Goal: Information Seeking & Learning: Learn about a topic

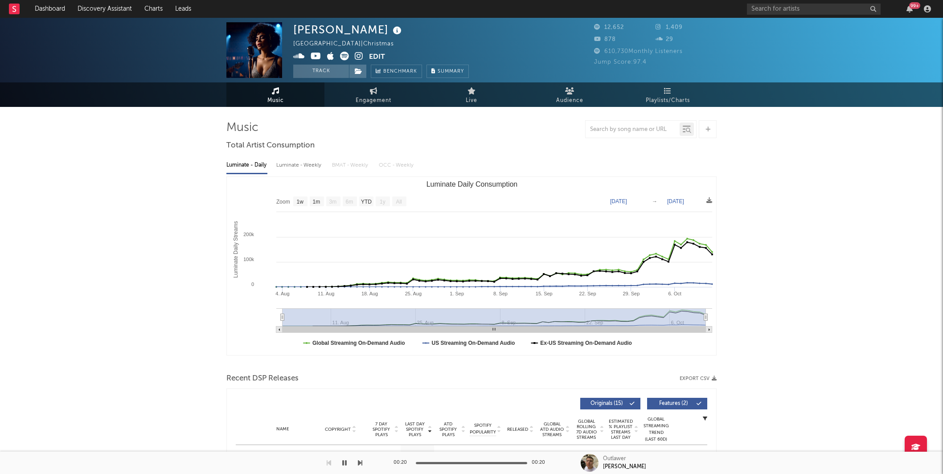
select select "1w"
click at [91, 5] on link "Discovery Assistant" at bounding box center [104, 9] width 67 height 18
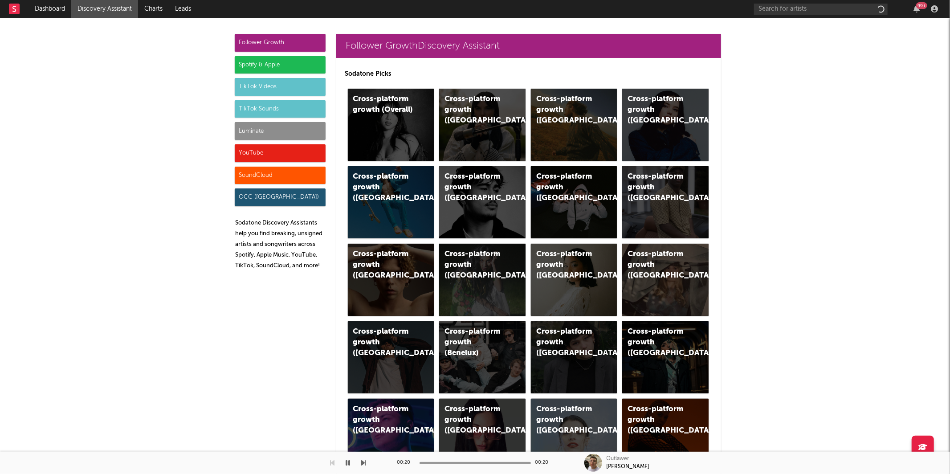
click at [266, 131] on div "Luminate" at bounding box center [280, 131] width 91 height 18
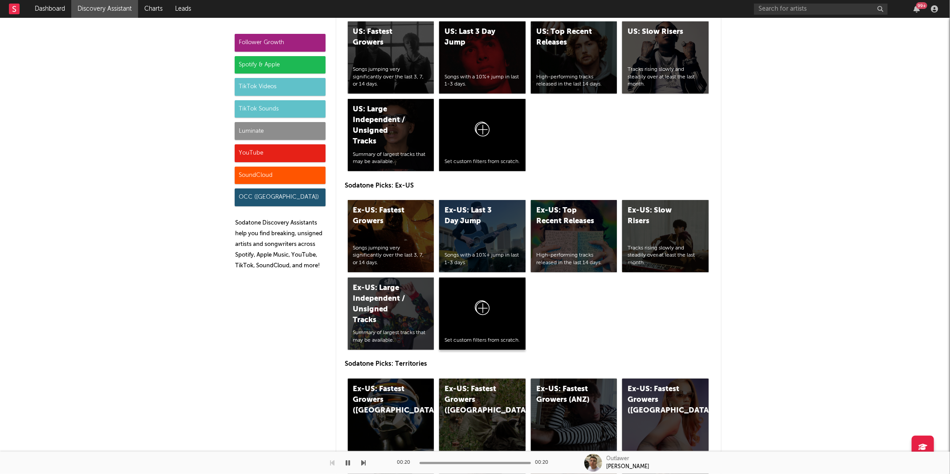
scroll to position [4322, 0]
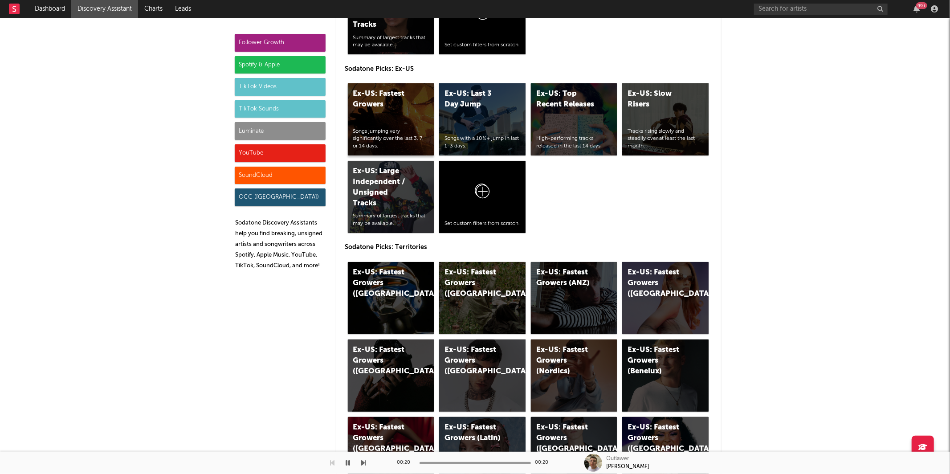
click at [399, 128] on div "Songs jumping very significantly over the last 3, 7, or 14 days." at bounding box center [391, 139] width 76 height 22
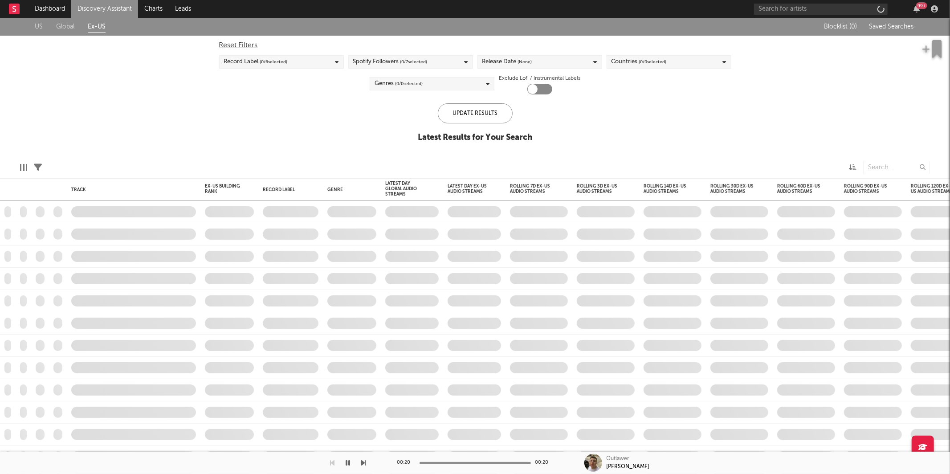
checkbox input "true"
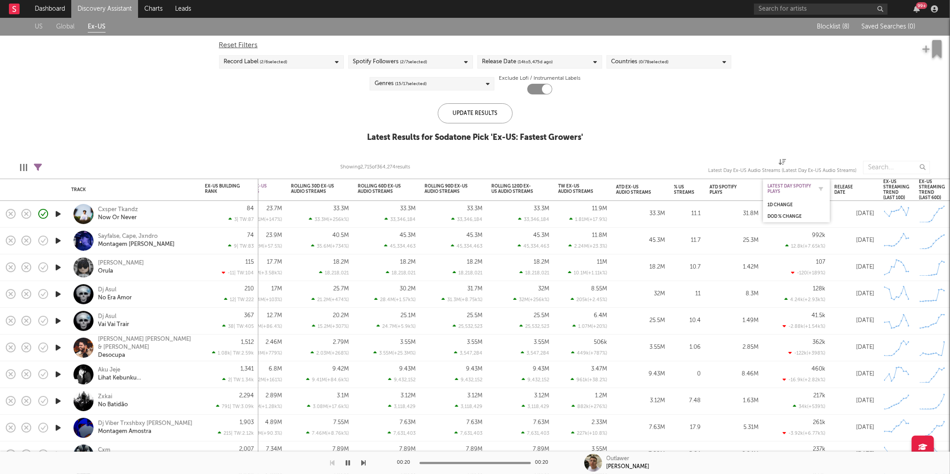
click at [809, 191] on div "Latest Day Spotify Plays" at bounding box center [790, 189] width 45 height 11
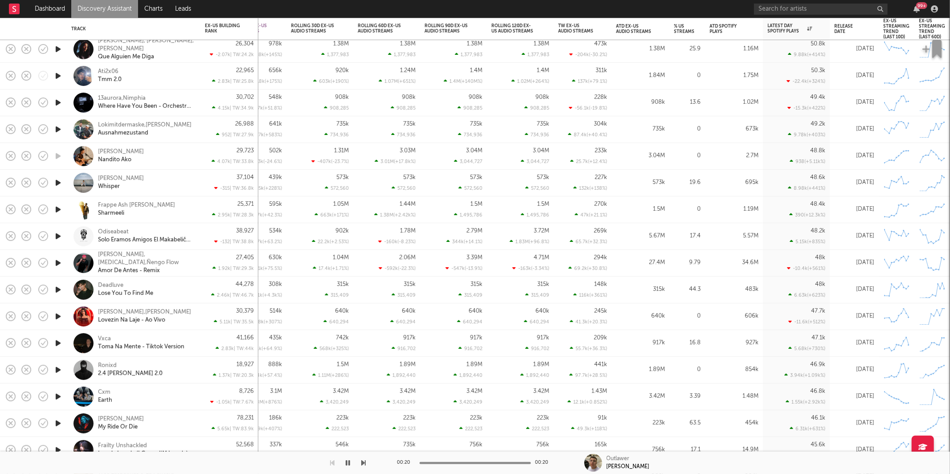
click at [57, 102] on icon "button" at bounding box center [57, 102] width 9 height 11
click at [365, 463] on icon "button" at bounding box center [364, 462] width 4 height 7
click at [364, 462] on icon "button" at bounding box center [364, 462] width 4 height 7
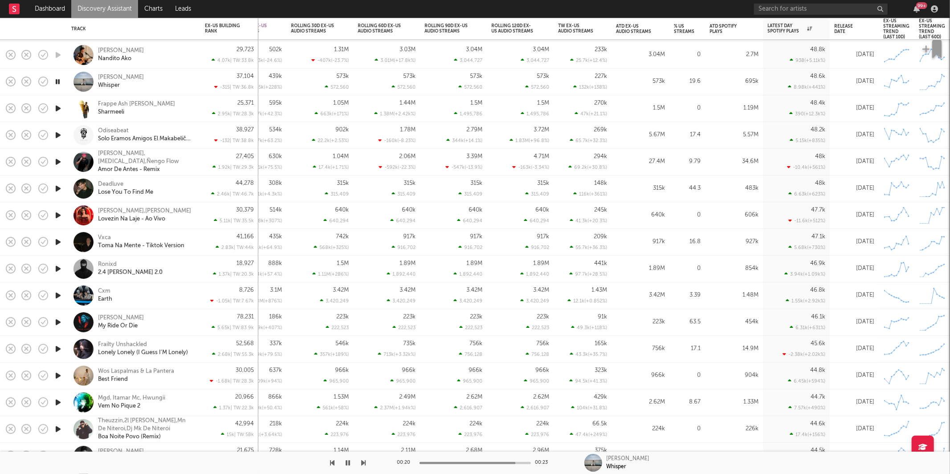
click at [187, 79] on div "[PERSON_NAME] Whisper" at bounding box center [146, 82] width 96 height 16
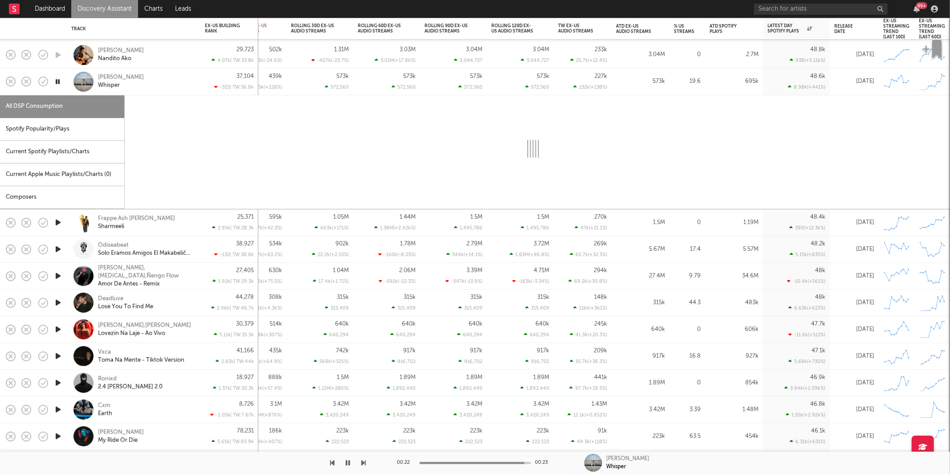
select select "1w"
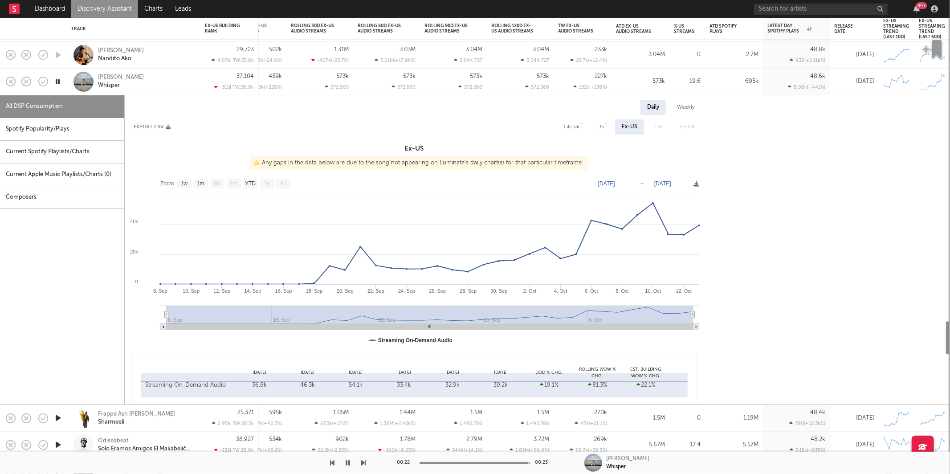
click at [84, 134] on div "Spotify Popularity/Plays" at bounding box center [62, 129] width 124 height 23
select select "1w"
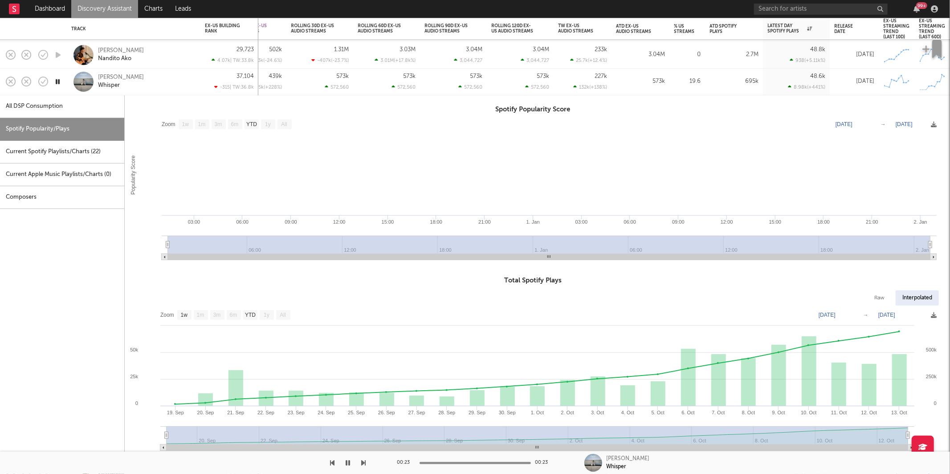
click at [173, 82] on div "[PERSON_NAME] Whisper" at bounding box center [146, 82] width 96 height 16
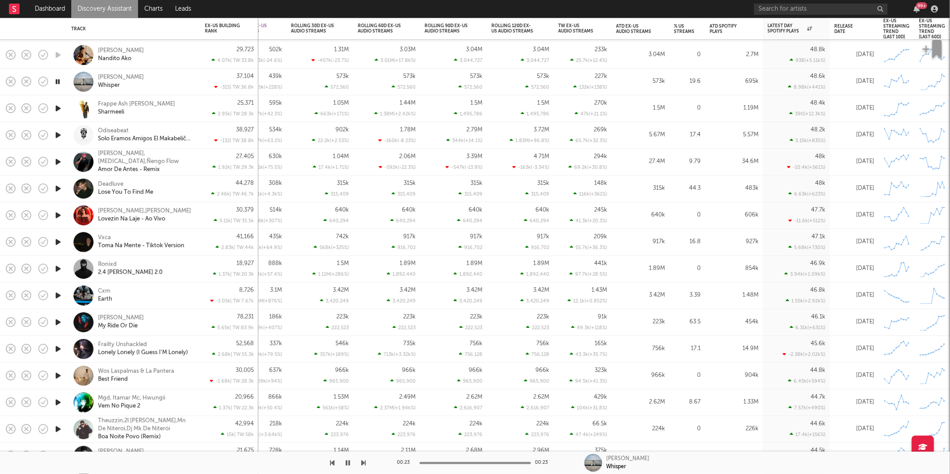
click at [57, 107] on icon "button" at bounding box center [57, 108] width 9 height 11
click at [363, 462] on icon "button" at bounding box center [364, 462] width 4 height 7
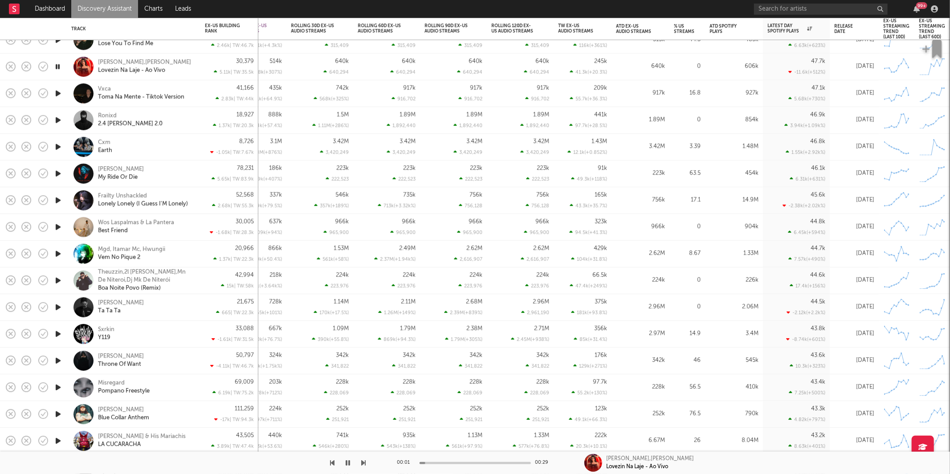
click at [364, 459] on icon "button" at bounding box center [364, 462] width 4 height 7
click at [362, 462] on icon "button" at bounding box center [364, 462] width 4 height 7
click at [150, 126] on div "Ronixd 2.4 [PERSON_NAME] 2.0" at bounding box center [146, 120] width 96 height 16
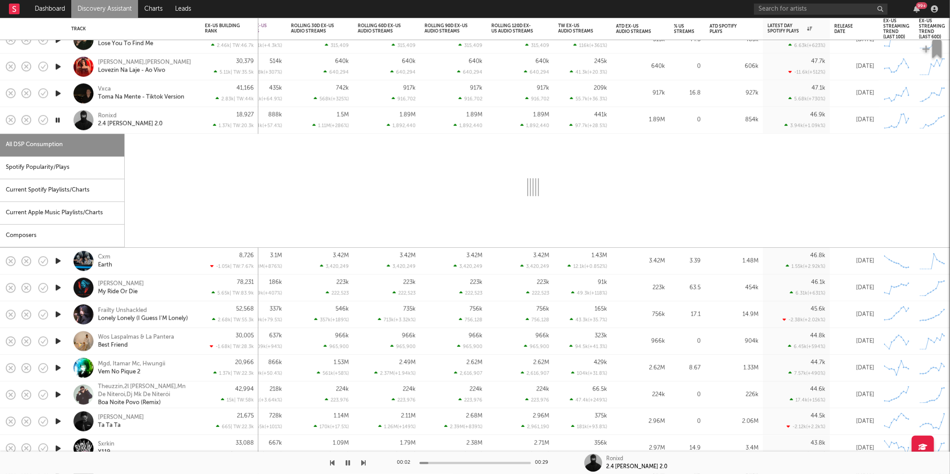
click at [86, 165] on div "Spotify Popularity/Plays" at bounding box center [62, 167] width 124 height 23
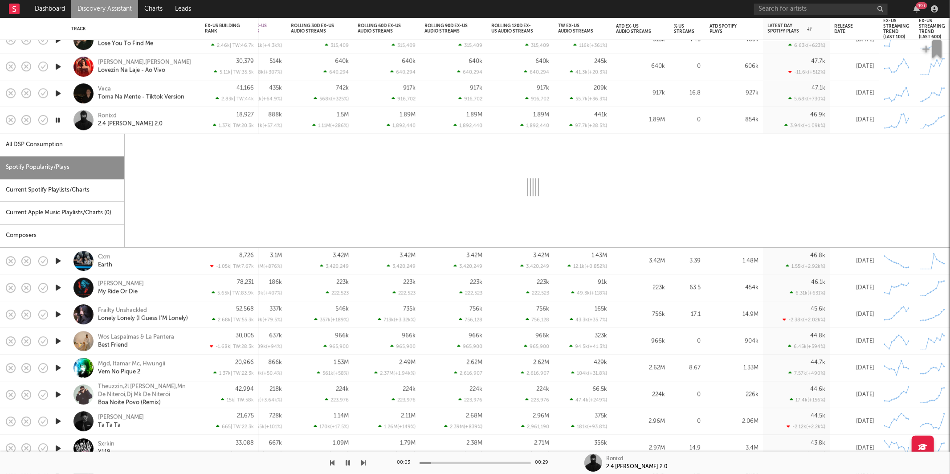
select select "1w"
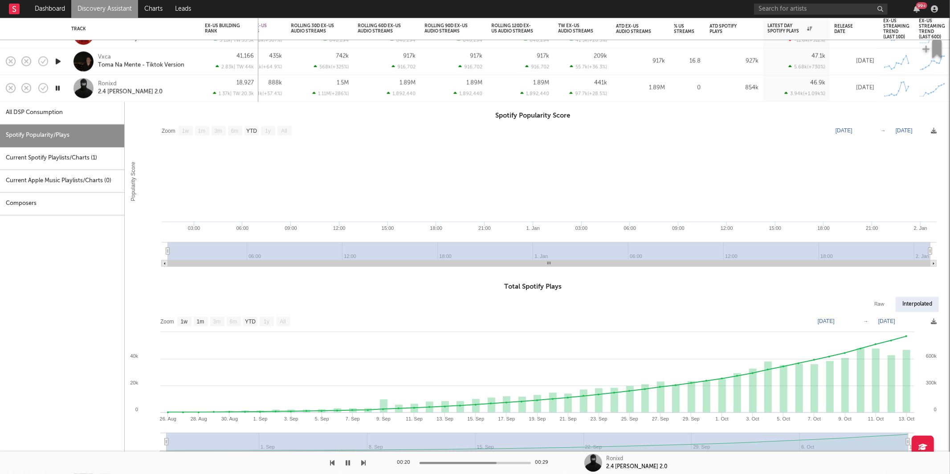
click at [180, 85] on div "Ronixd 2.4 [PERSON_NAME] 2.0" at bounding box center [146, 88] width 96 height 16
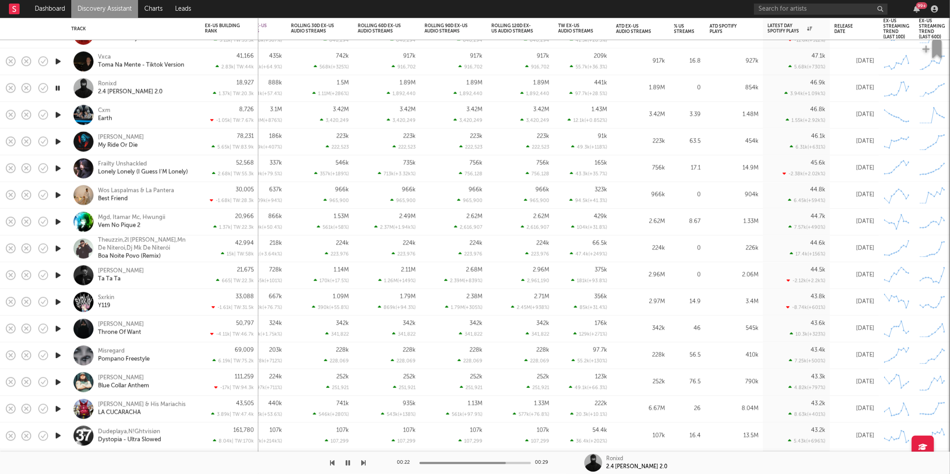
click at [59, 113] on icon "button" at bounding box center [57, 114] width 9 height 11
click at [368, 464] on div "00:24 00:24 Cxm Earth" at bounding box center [475, 463] width 950 height 22
click at [362, 463] on icon "button" at bounding box center [364, 462] width 4 height 7
click at [334, 464] on icon "button" at bounding box center [333, 462] width 4 height 7
click at [362, 461] on icon "button" at bounding box center [364, 462] width 4 height 7
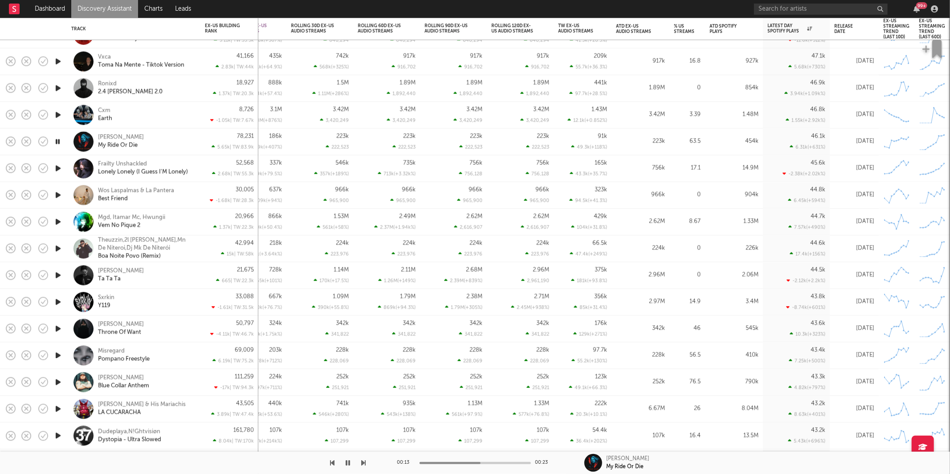
click at [59, 141] on icon "button" at bounding box center [57, 141] width 8 height 11
click at [174, 143] on div "Doc Raven My Ride Or Die" at bounding box center [146, 142] width 96 height 16
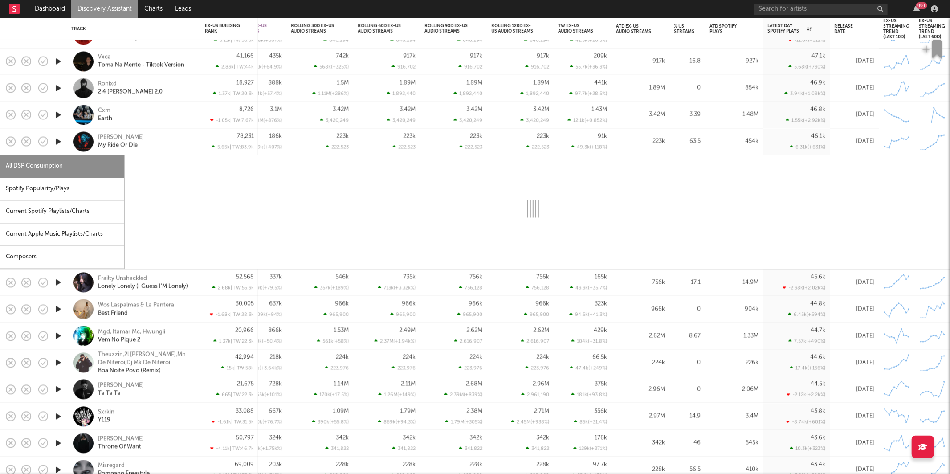
select select "1w"
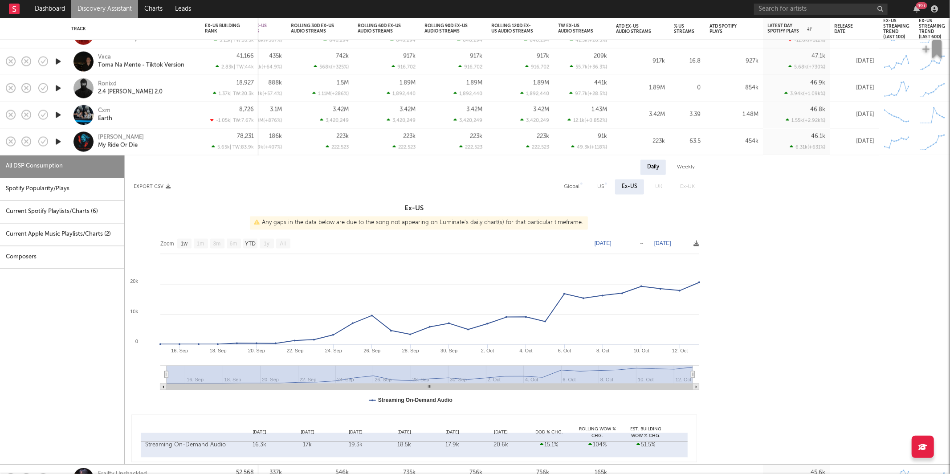
click at [78, 192] on div "Spotify Popularity/Plays" at bounding box center [62, 189] width 124 height 23
select select "1w"
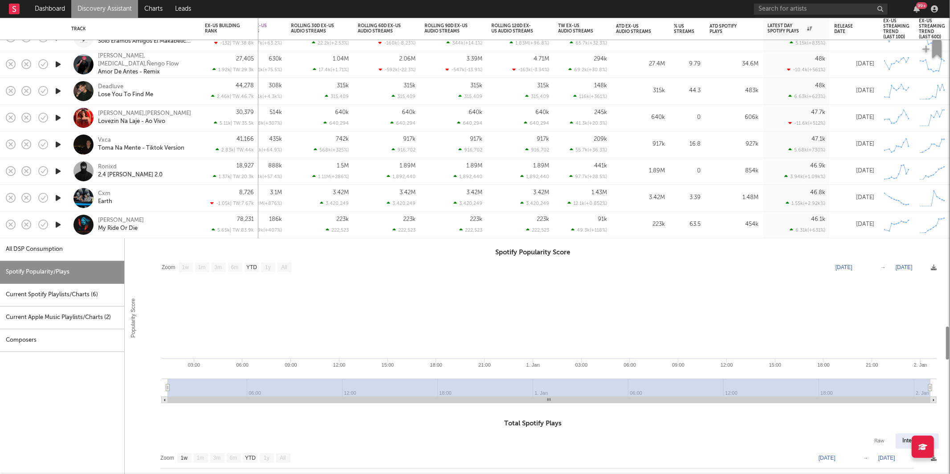
click at [155, 78] on div "Deadluve Lose You To Find Me" at bounding box center [133, 91] width 125 height 26
select select "1w"
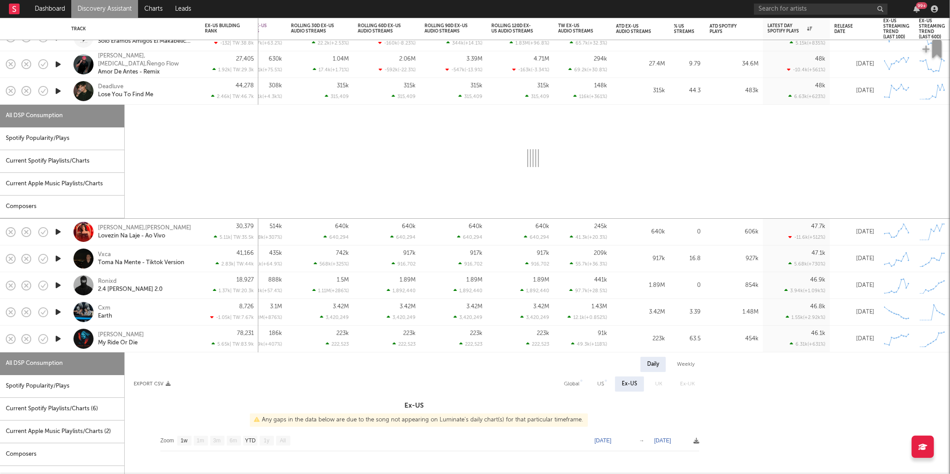
click at [166, 213] on div "All DSP Consumption Spotify Popularity/Plays Current Spotify Playlists/Charts C…" at bounding box center [470, 162] width 941 height 114
click at [176, 99] on div "Deadluve Lose You To Find Me" at bounding box center [133, 91] width 125 height 26
select select "1w"
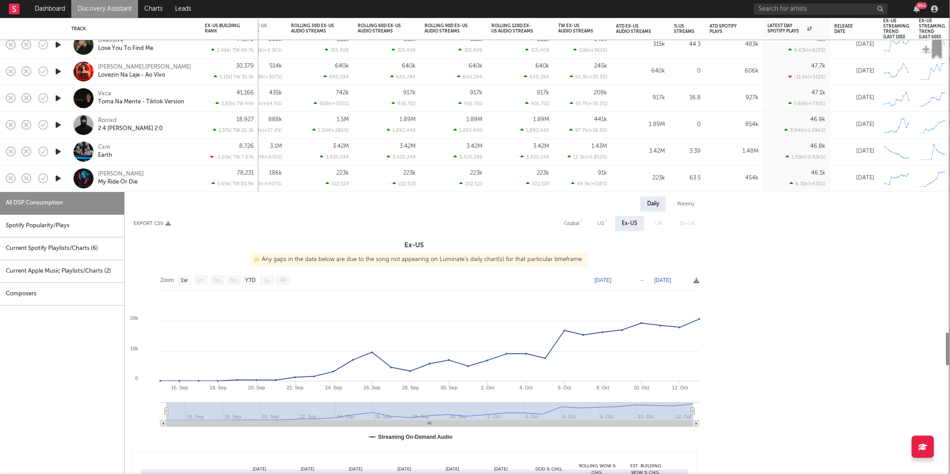
click at [173, 164] on div "Cxm Earth" at bounding box center [133, 152] width 125 height 26
select select "1w"
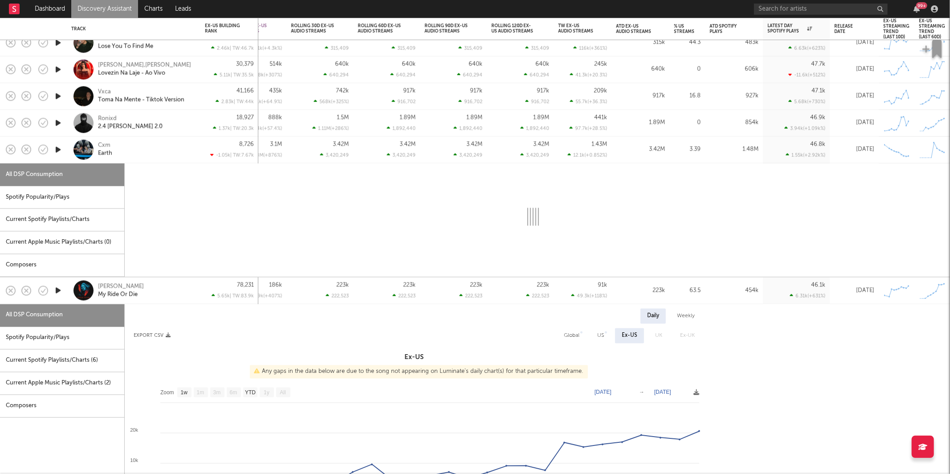
select select "1w"
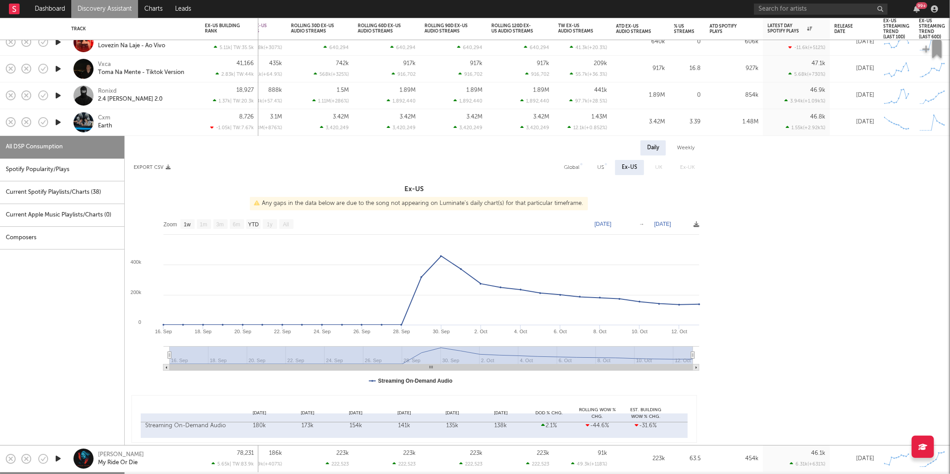
click at [156, 104] on div "Ronixd 2.4 [PERSON_NAME] 2.0" at bounding box center [133, 95] width 125 height 26
select select "1w"
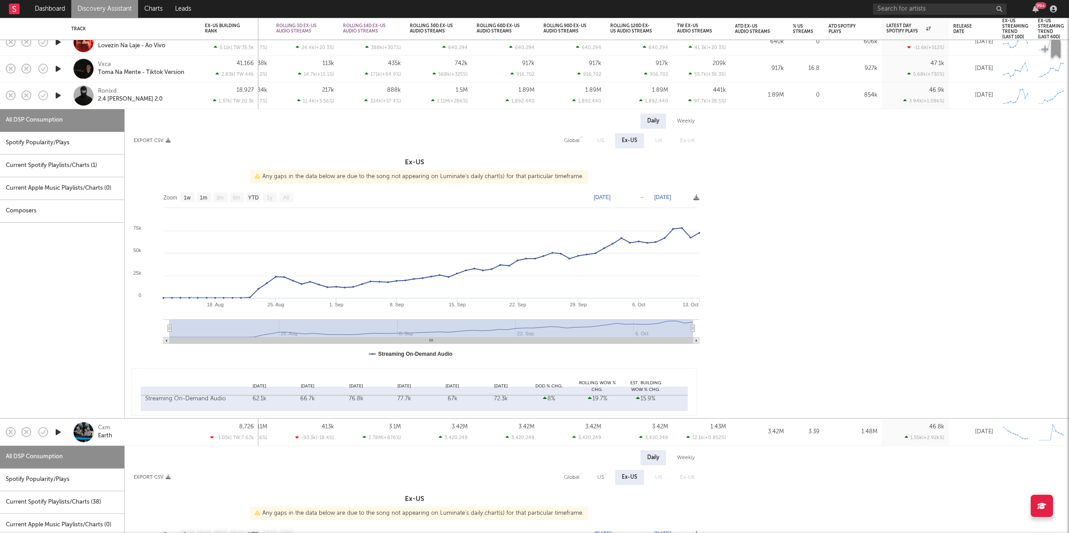
click at [141, 100] on div "Ronixd 2.4 [PERSON_NAME] 2.0" at bounding box center [146, 96] width 96 height 16
click at [174, 94] on div "Ronixd 2.4 [PERSON_NAME] 2.0" at bounding box center [146, 96] width 96 height 16
select select "1w"
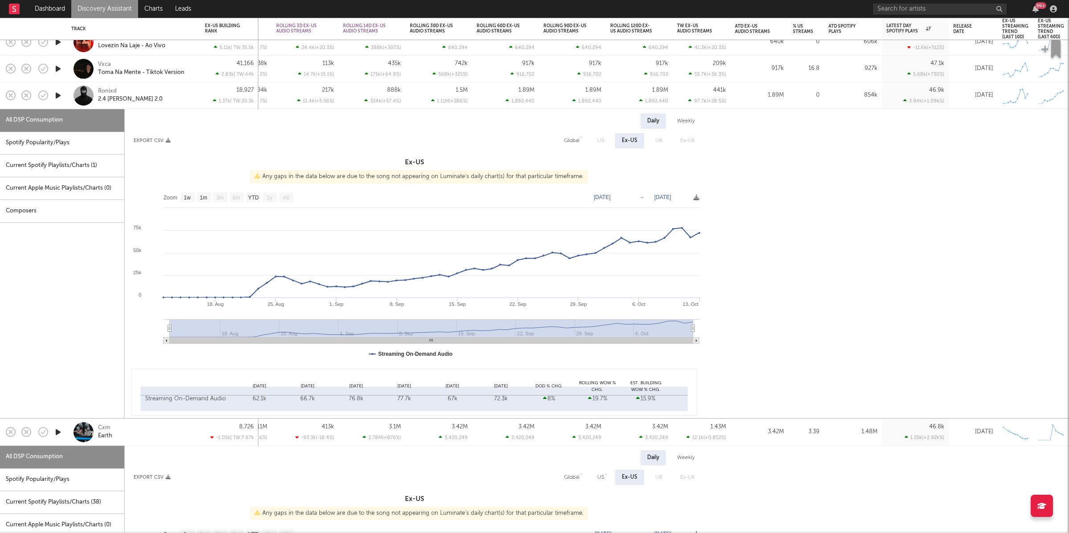
click at [175, 93] on div "Ronixd 2.4 [PERSON_NAME] 2.0" at bounding box center [146, 96] width 96 height 16
select select "1w"
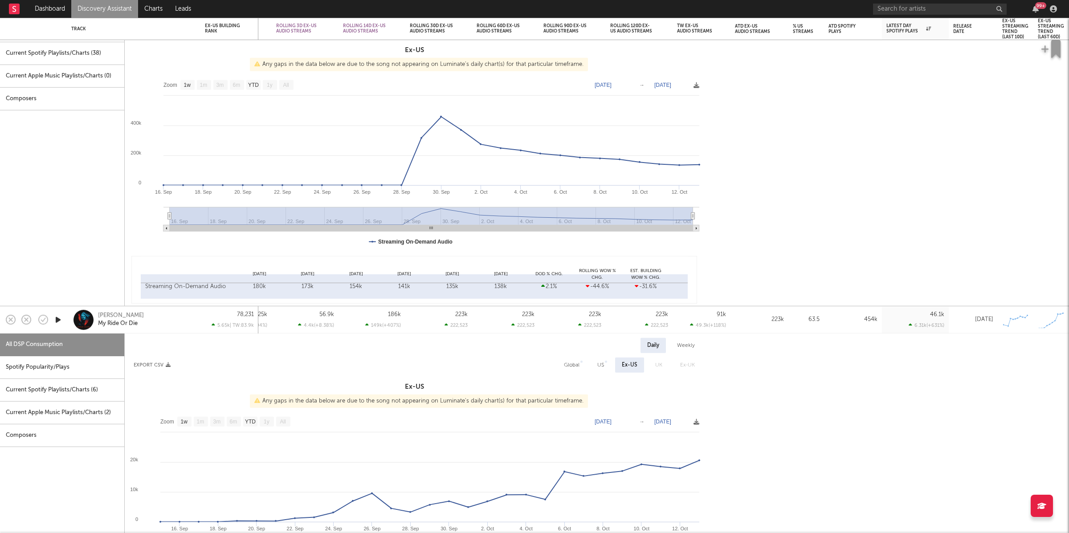
click at [165, 323] on div "Doc Raven My Ride Or Die" at bounding box center [146, 320] width 96 height 16
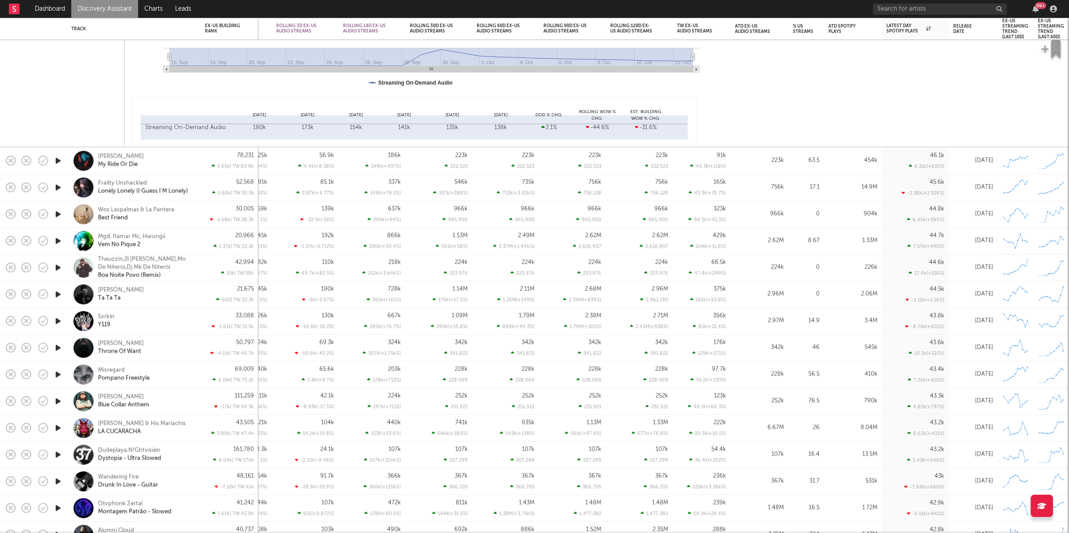
click at [59, 213] on icon "button" at bounding box center [57, 214] width 9 height 11
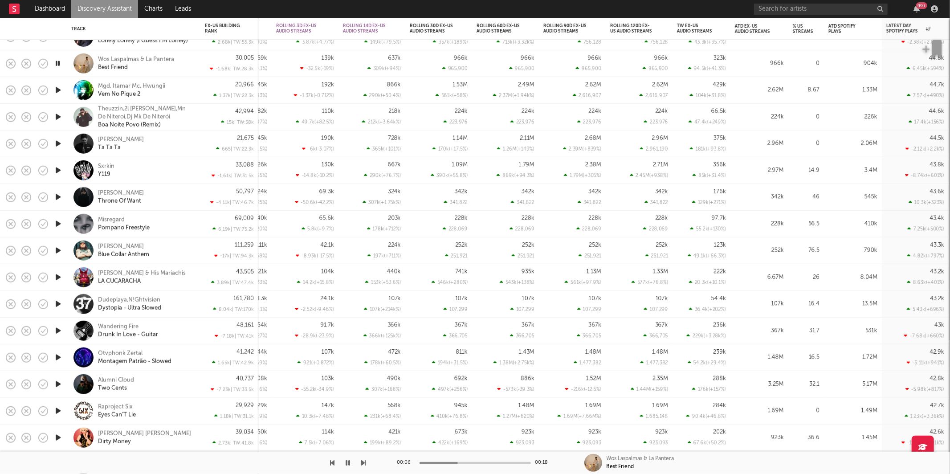
click at [362, 462] on icon "button" at bounding box center [364, 462] width 4 height 7
click at [363, 462] on icon "button" at bounding box center [364, 462] width 4 height 7
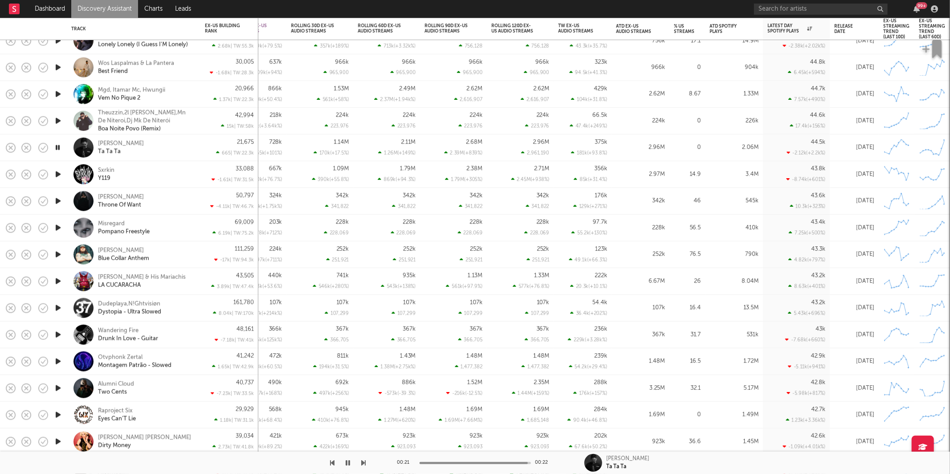
click at [364, 462] on icon "button" at bounding box center [364, 462] width 4 height 7
click at [363, 464] on icon "button" at bounding box center [364, 462] width 4 height 7
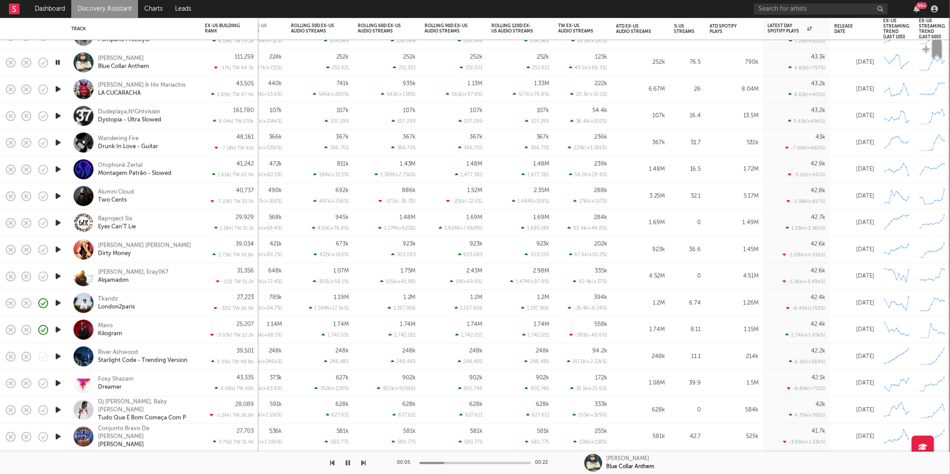
click at [363, 463] on icon "button" at bounding box center [364, 462] width 4 height 7
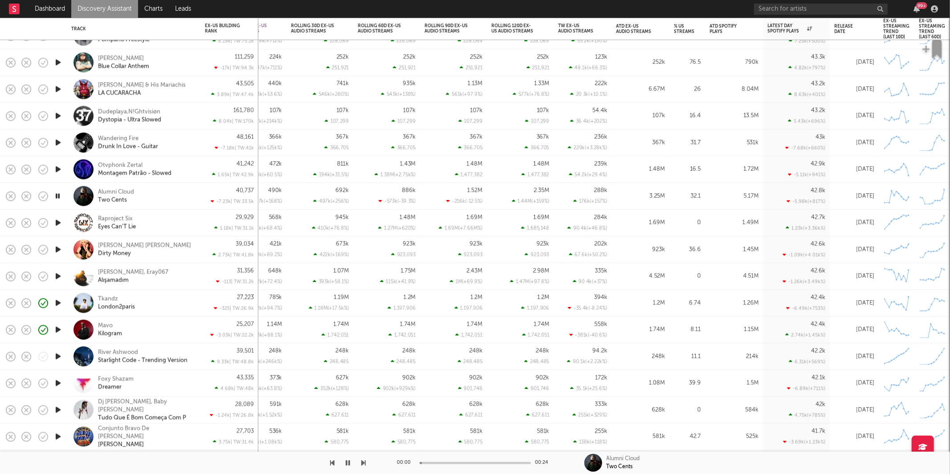
click at [363, 463] on icon "button" at bounding box center [364, 462] width 4 height 7
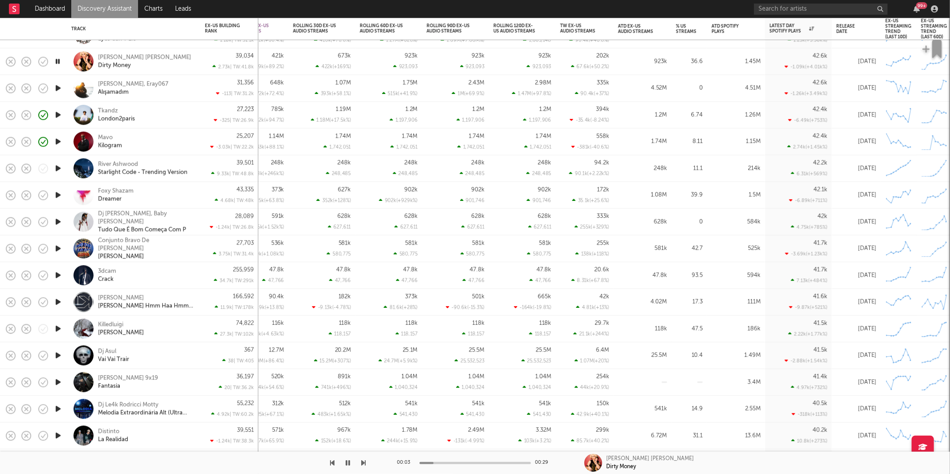
click at [363, 461] on icon "button" at bounding box center [364, 462] width 4 height 7
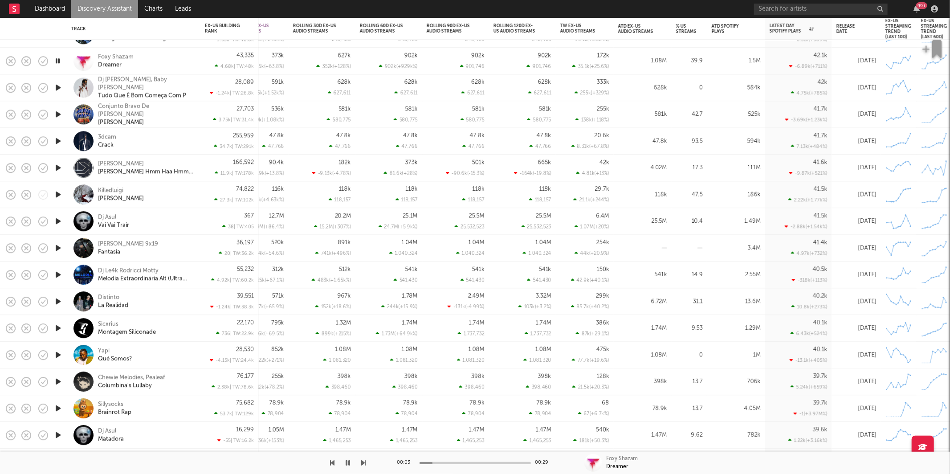
click at [362, 462] on icon "button" at bounding box center [364, 462] width 4 height 7
click at [363, 462] on icon "button" at bounding box center [364, 462] width 4 height 7
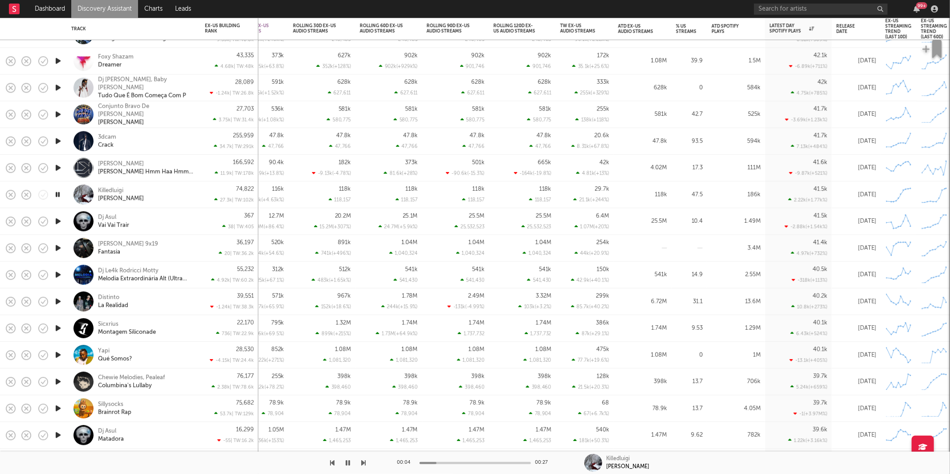
click at [362, 461] on icon "button" at bounding box center [364, 462] width 4 height 7
click at [363, 462] on icon "button" at bounding box center [364, 462] width 4 height 7
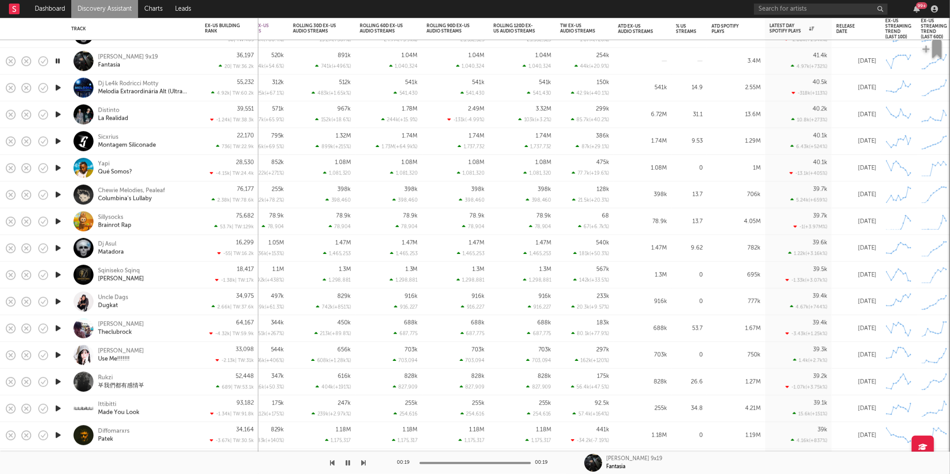
click at [366, 464] on icon "button" at bounding box center [364, 462] width 4 height 7
click at [362, 462] on icon "button" at bounding box center [364, 462] width 4 height 7
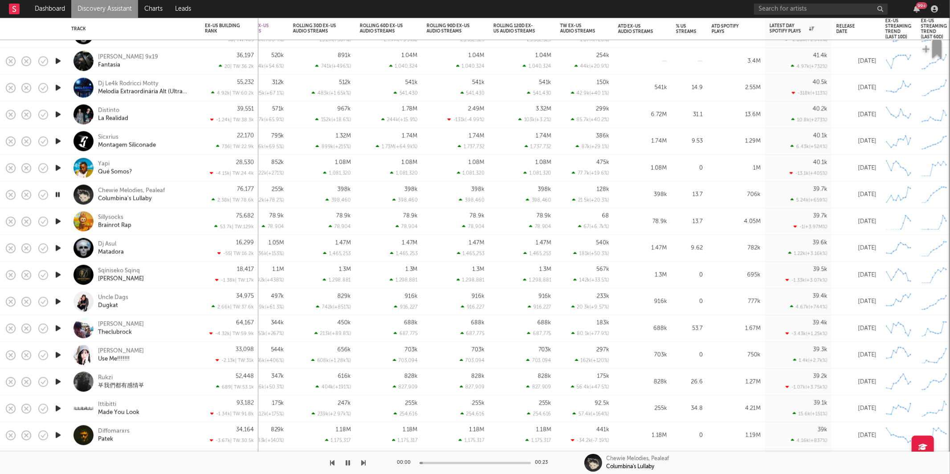
click at [362, 462] on icon "button" at bounding box center [364, 462] width 4 height 7
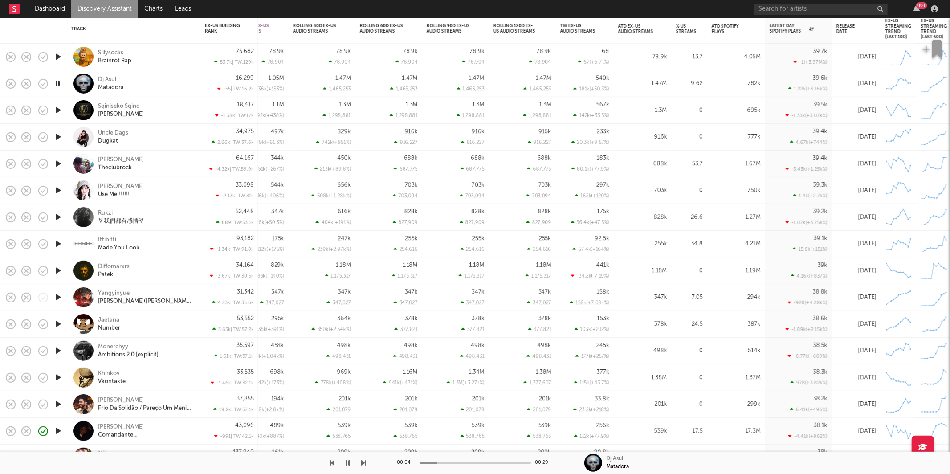
click at [366, 462] on div "00:04 00:29 Dj Asul Matadora" at bounding box center [475, 463] width 950 height 22
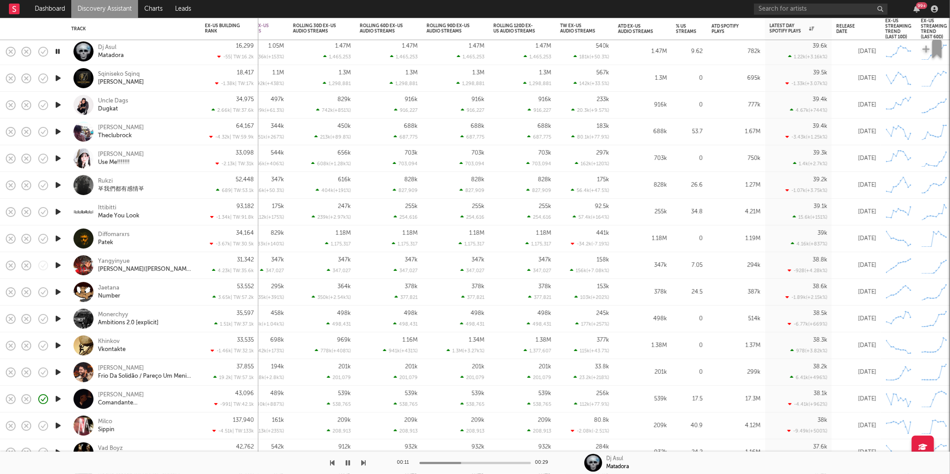
click at [363, 459] on icon "button" at bounding box center [364, 462] width 4 height 7
click at [363, 461] on icon "button" at bounding box center [364, 462] width 4 height 7
click at [354, 458] on div at bounding box center [183, 463] width 366 height 22
click at [368, 461] on div "00:25 00:25 Uncle Dags Dugkat" at bounding box center [475, 463] width 950 height 22
click at [363, 462] on icon "button" at bounding box center [364, 462] width 4 height 7
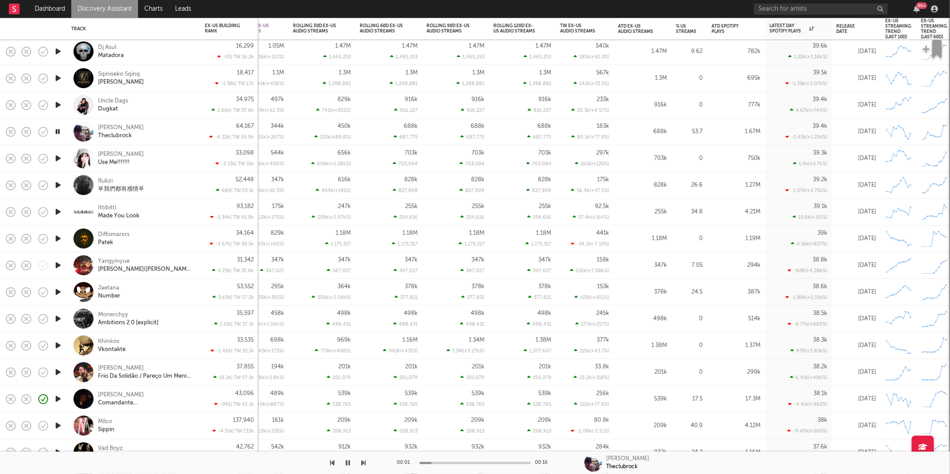
click at [363, 462] on icon "button" at bounding box center [364, 462] width 4 height 7
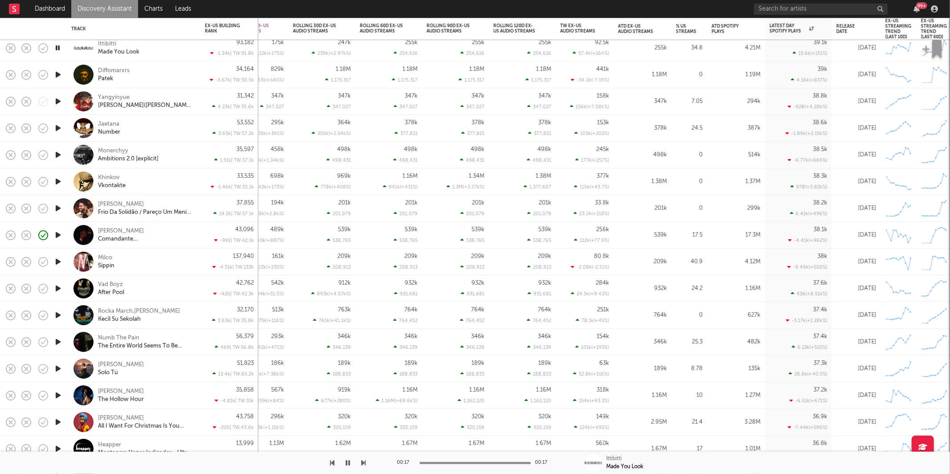
drag, startPoint x: 357, startPoint y: 455, endPoint x: 364, endPoint y: 459, distance: 7.7
click at [358, 455] on div at bounding box center [183, 463] width 366 height 22
click at [364, 461] on icon "button" at bounding box center [364, 462] width 4 height 7
click at [364, 464] on icon "button" at bounding box center [364, 462] width 4 height 7
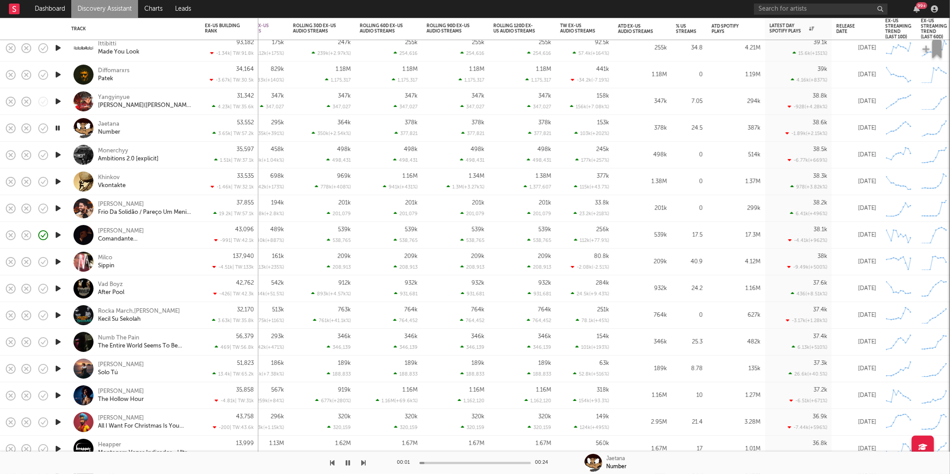
click at [364, 464] on icon "button" at bounding box center [364, 462] width 4 height 7
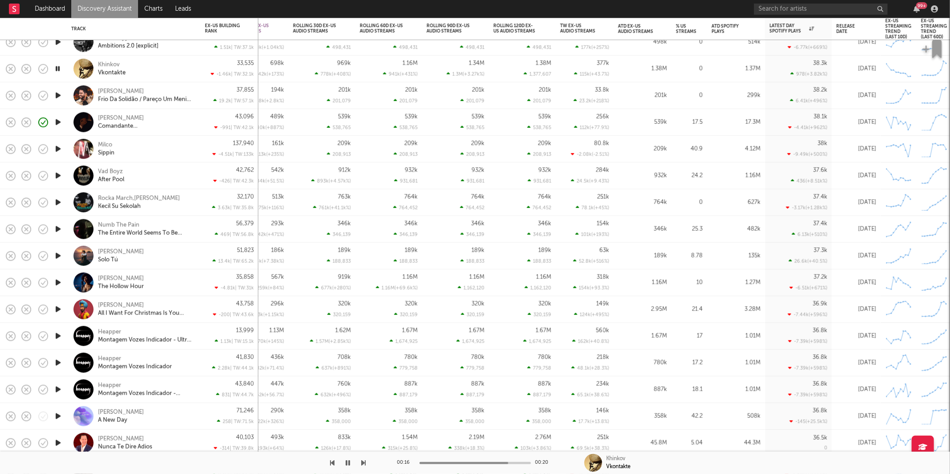
click at [365, 462] on icon "button" at bounding box center [364, 462] width 4 height 7
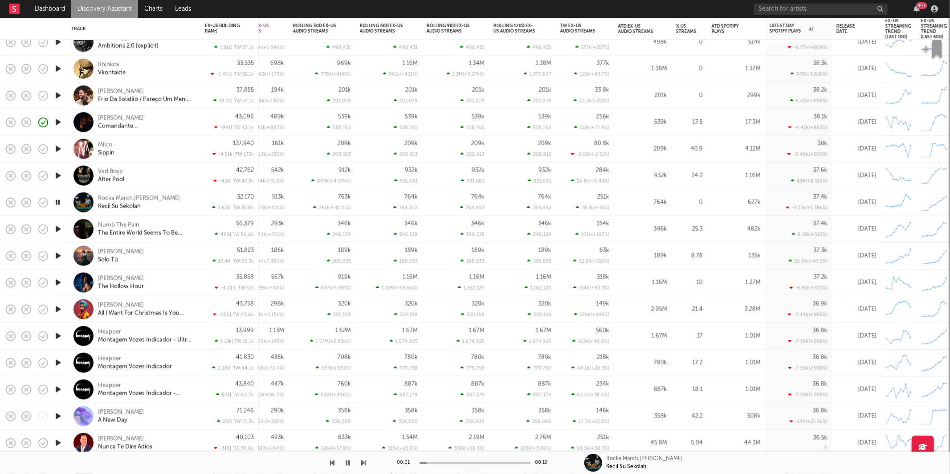
click at [365, 462] on icon "button" at bounding box center [364, 462] width 4 height 7
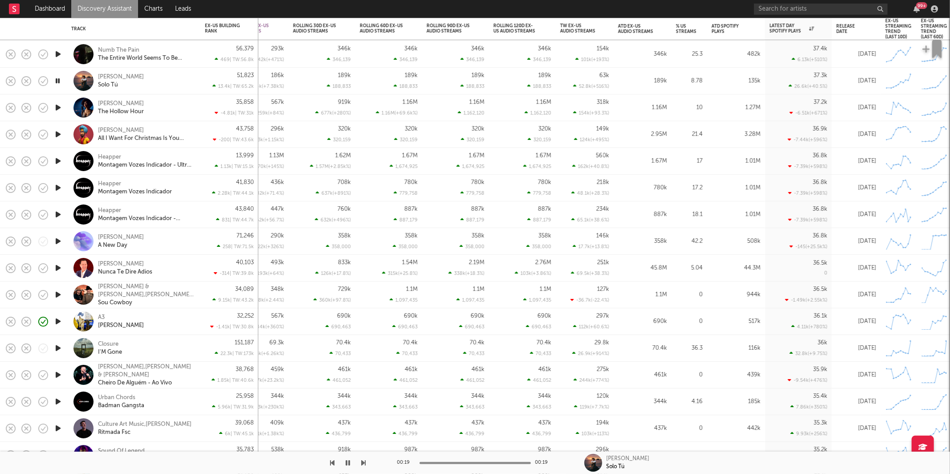
click at [365, 462] on icon "button" at bounding box center [364, 462] width 4 height 7
click at [364, 462] on icon "button" at bounding box center [364, 462] width 4 height 7
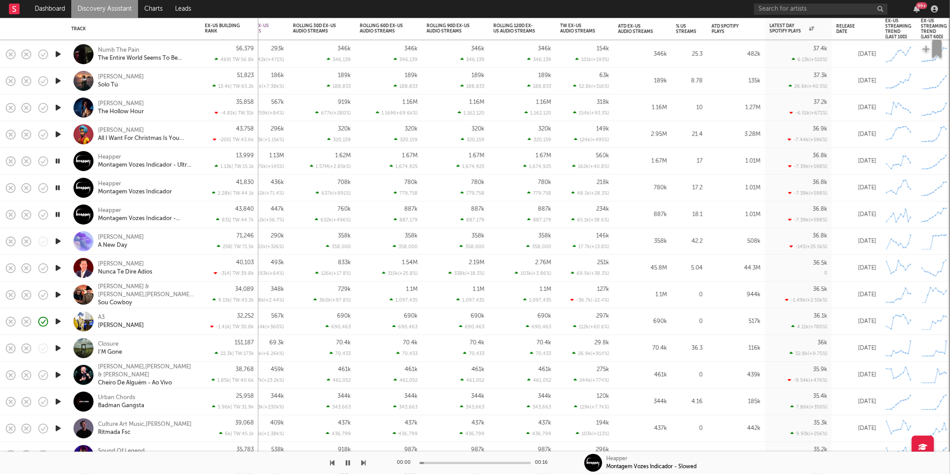
click at [364, 462] on icon "button" at bounding box center [364, 462] width 4 height 7
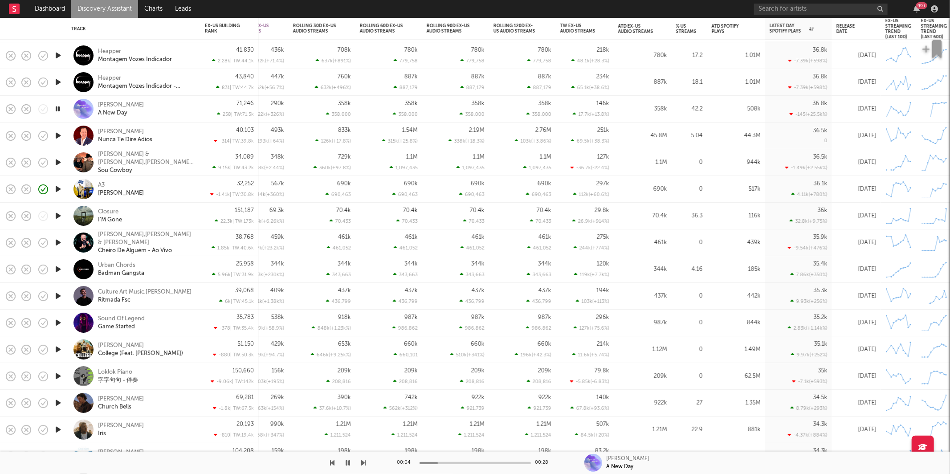
drag, startPoint x: 57, startPoint y: 218, endPoint x: 89, endPoint y: 214, distance: 32.3
click at [57, 217] on icon "button" at bounding box center [57, 215] width 9 height 11
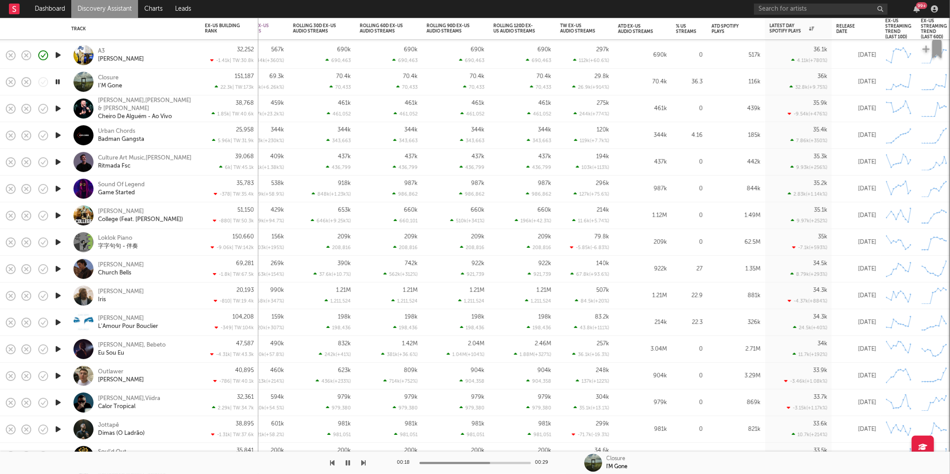
click at [60, 82] on icon "button" at bounding box center [57, 81] width 8 height 11
click at [57, 81] on icon "button" at bounding box center [57, 81] width 9 height 11
drag, startPoint x: 57, startPoint y: 82, endPoint x: 94, endPoint y: 79, distance: 37.5
click at [57, 82] on icon "button" at bounding box center [57, 81] width 8 height 11
click at [58, 163] on icon "button" at bounding box center [57, 161] width 9 height 11
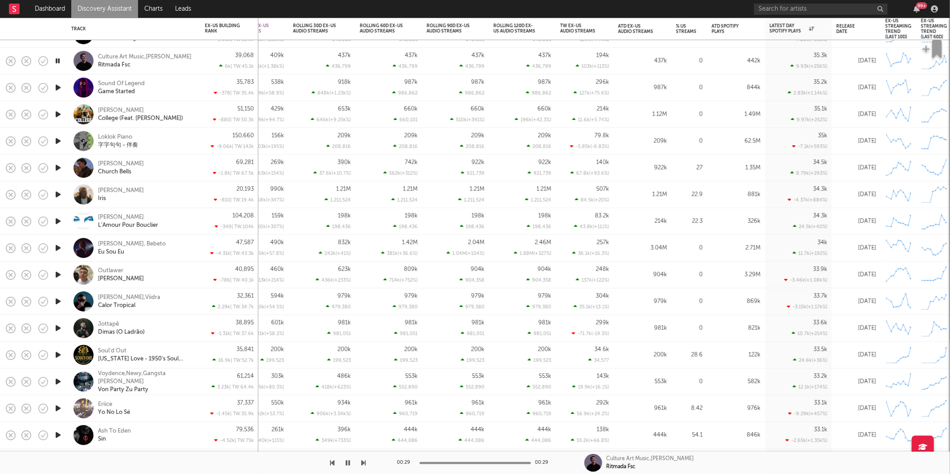
click at [362, 463] on icon "button" at bounding box center [364, 462] width 4 height 7
drag, startPoint x: 57, startPoint y: 87, endPoint x: 170, endPoint y: 84, distance: 112.8
click at [58, 87] on icon "button" at bounding box center [57, 87] width 8 height 11
drag, startPoint x: 172, startPoint y: 83, endPoint x: 895, endPoint y: 82, distance: 722.6
click at [172, 83] on div "Sound Of Legend Game Started" at bounding box center [146, 88] width 96 height 16
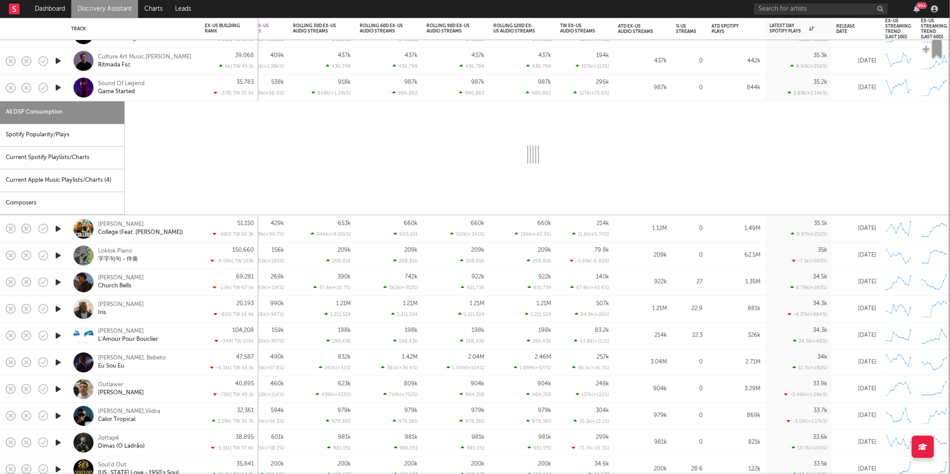
select select "1w"
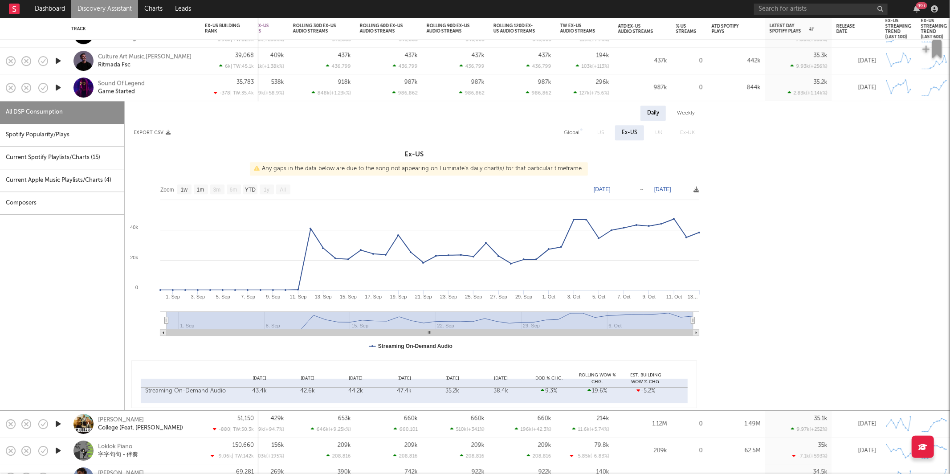
click at [81, 134] on div "Spotify Popularity/Plays" at bounding box center [62, 135] width 124 height 23
select select "1w"
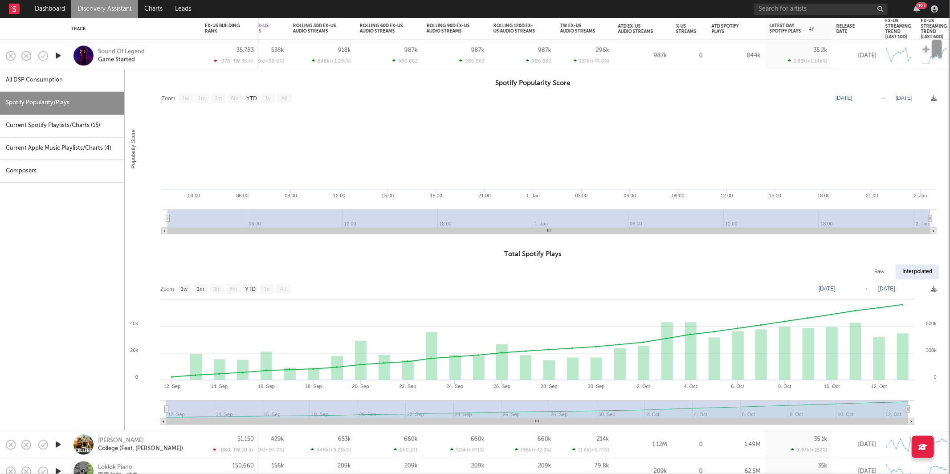
click at [173, 57] on div "Sound Of Legend Game Started" at bounding box center [146, 56] width 96 height 16
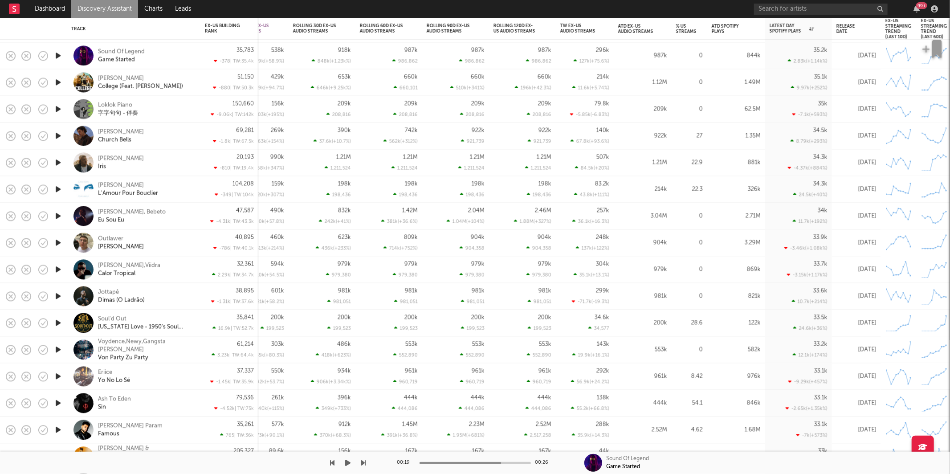
click at [350, 466] on icon "button" at bounding box center [348, 462] width 5 height 7
click at [350, 462] on icon "button" at bounding box center [348, 462] width 4 height 7
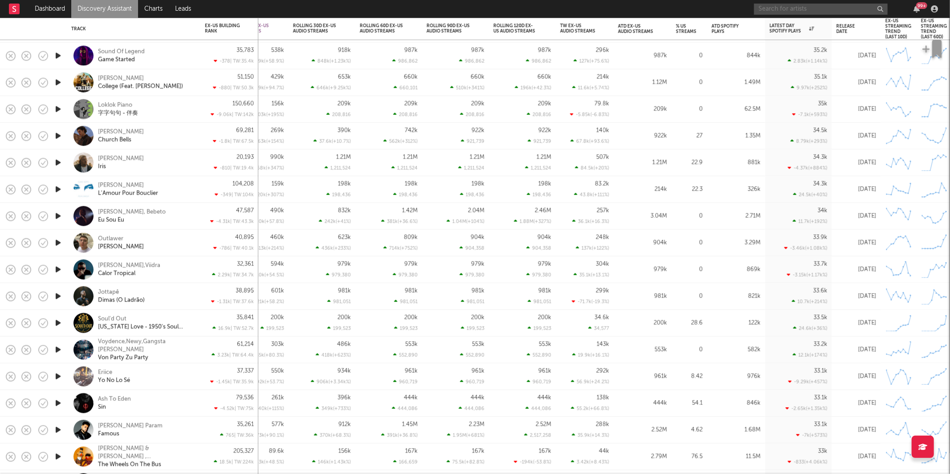
click at [801, 9] on input "text" at bounding box center [821, 9] width 134 height 11
type input "the soulful gentlem"
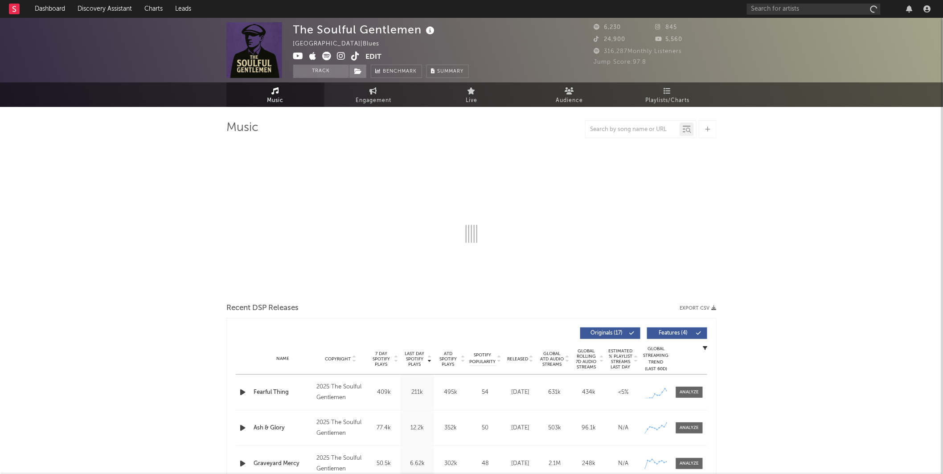
select select "1w"
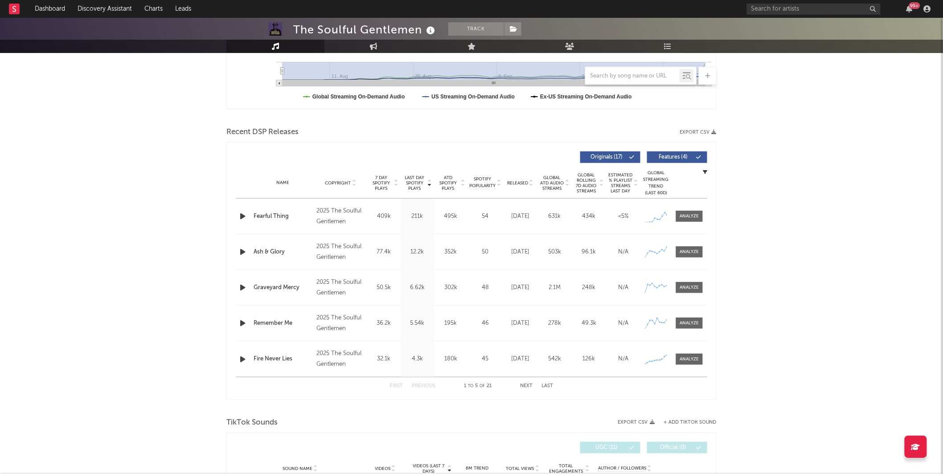
scroll to position [247, 0]
click at [683, 218] on div at bounding box center [689, 216] width 19 height 7
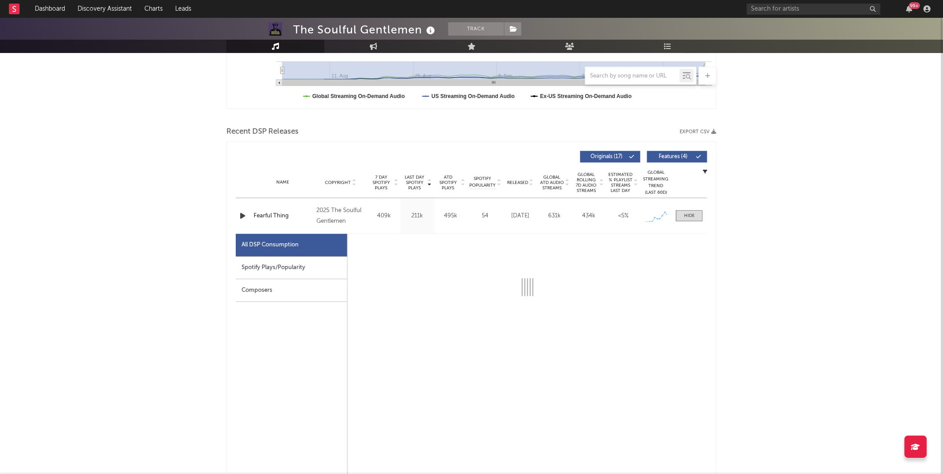
click at [273, 271] on div "Spotify Plays/Popularity" at bounding box center [291, 268] width 111 height 23
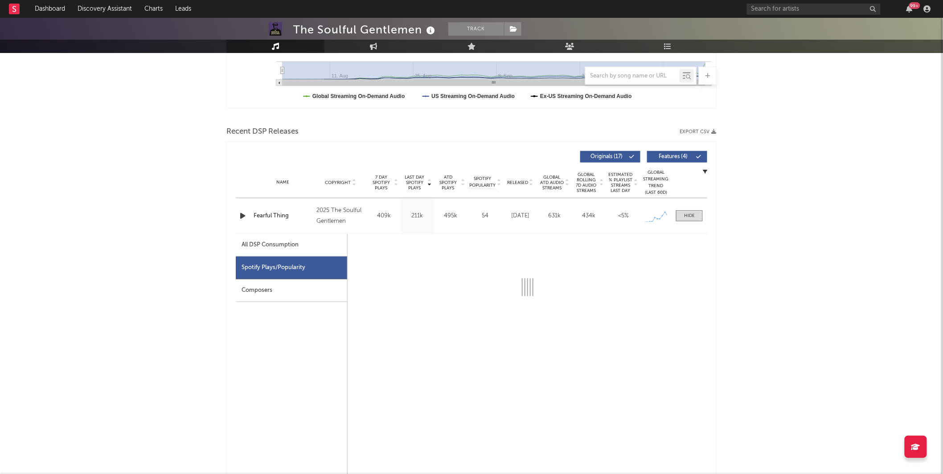
select select "1w"
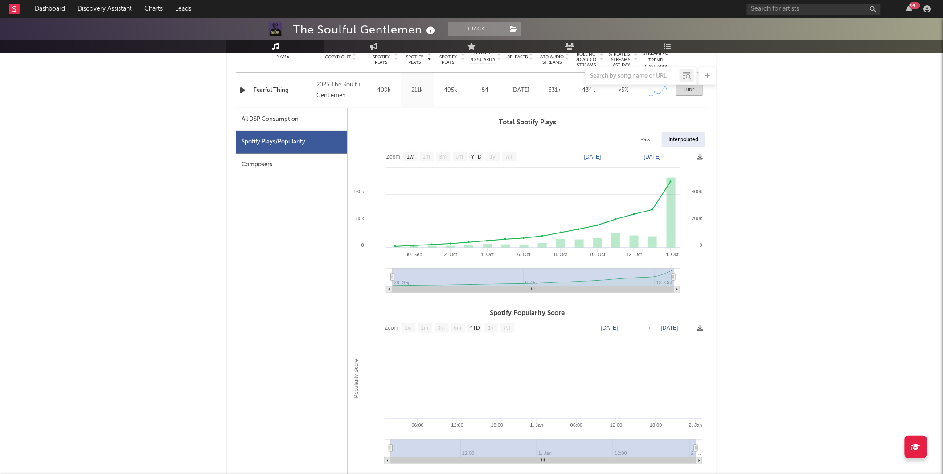
scroll to position [370, 0]
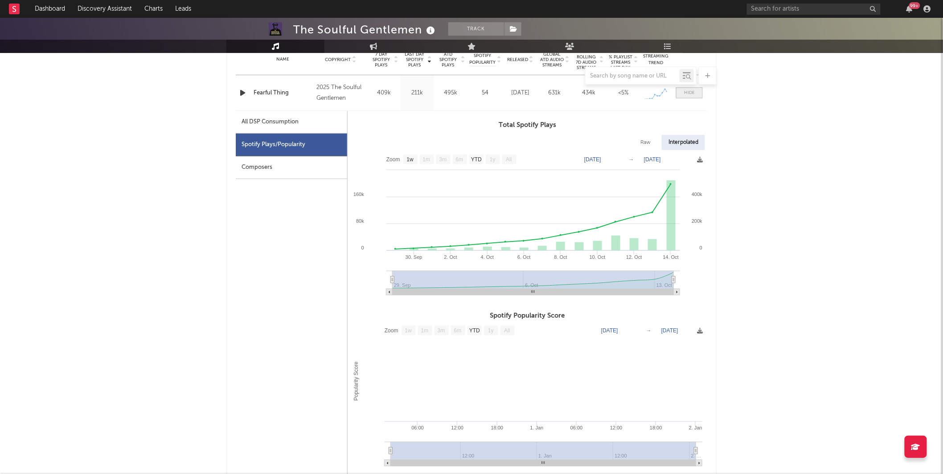
click at [688, 93] on div at bounding box center [689, 93] width 11 height 7
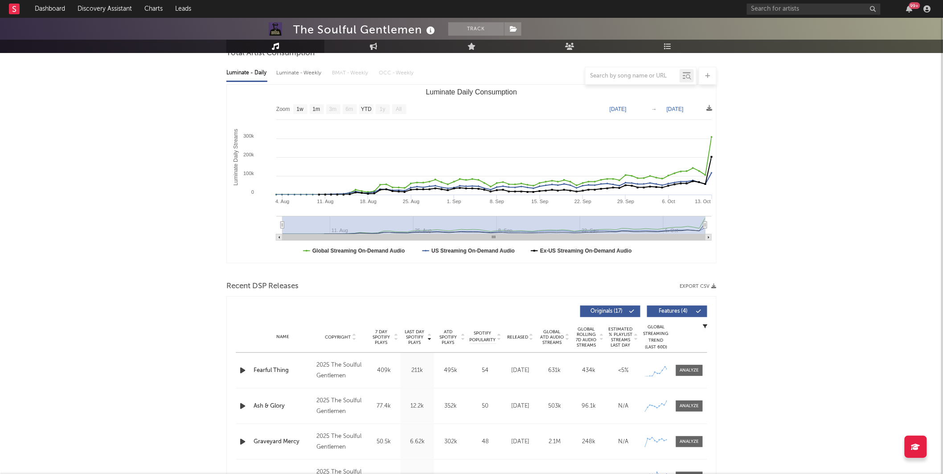
scroll to position [88, 0]
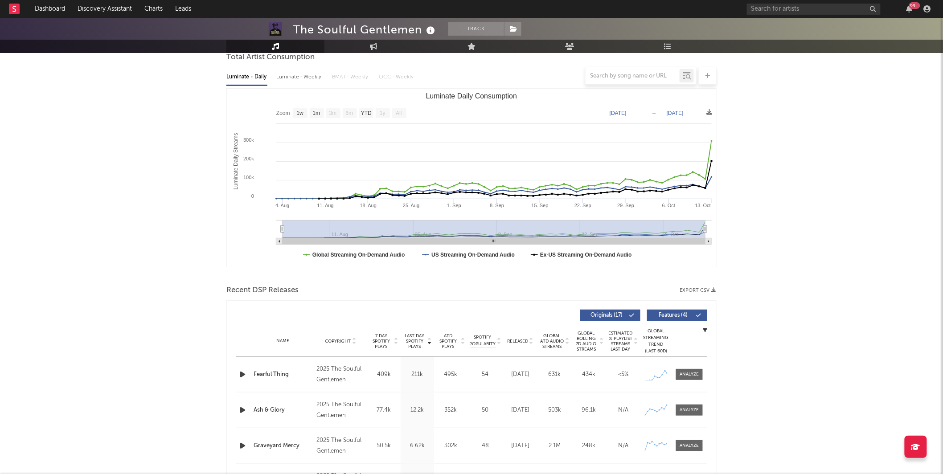
drag, startPoint x: 796, startPoint y: 217, endPoint x: 761, endPoint y: 194, distance: 42.0
click at [794, 210] on div "The Soulful Gentlemen Track United States | Blues Edit Track Benchmark Summary …" at bounding box center [471, 429] width 943 height 999
